Goal: Transaction & Acquisition: Purchase product/service

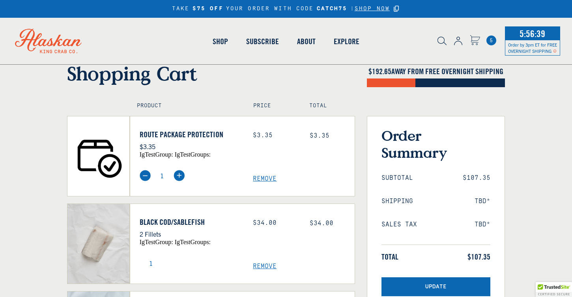
scroll to position [16, 0]
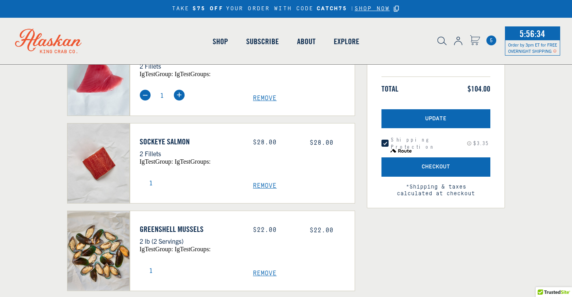
scroll to position [213, 0]
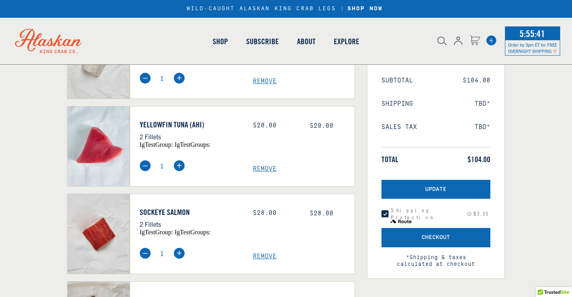
scroll to position [111, 0]
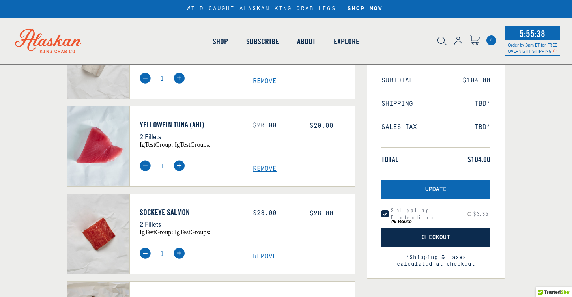
click at [443, 234] on span "Checkout" at bounding box center [436, 237] width 28 height 7
